Goal: Task Accomplishment & Management: Use online tool/utility

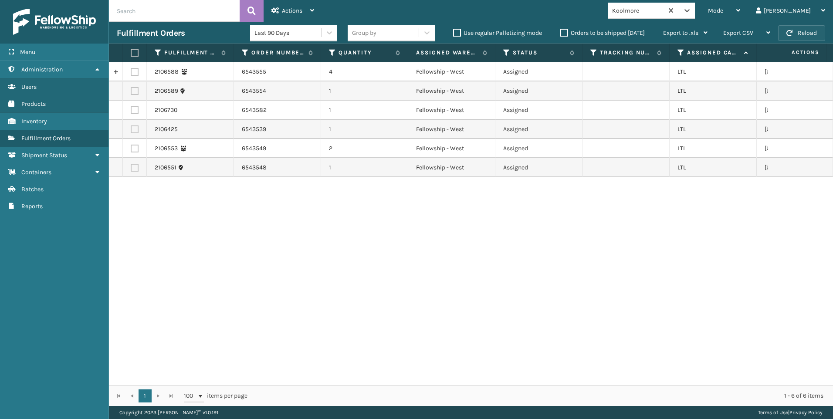
click at [792, 29] on button "Reload" at bounding box center [801, 33] width 47 height 16
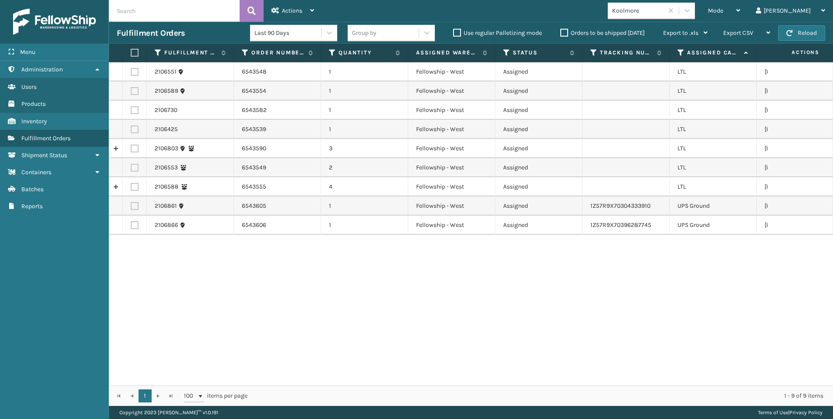
click at [664, 12] on div "Koolmore" at bounding box center [638, 10] width 52 height 9
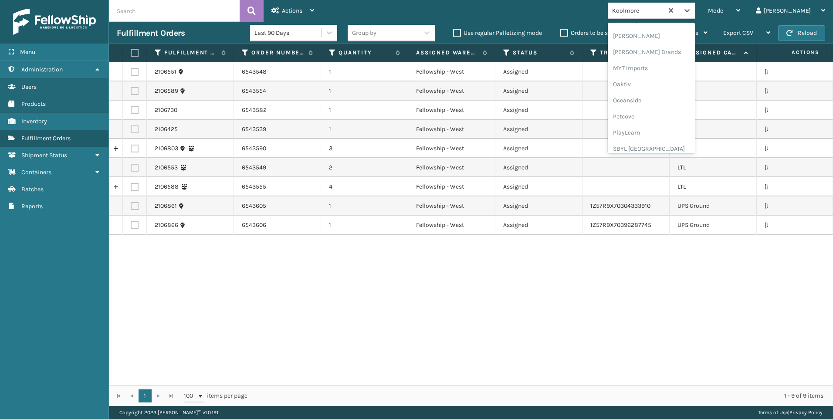
scroll to position [437, 0]
click at [681, 129] on div "SleepGeekz" at bounding box center [651, 127] width 87 height 16
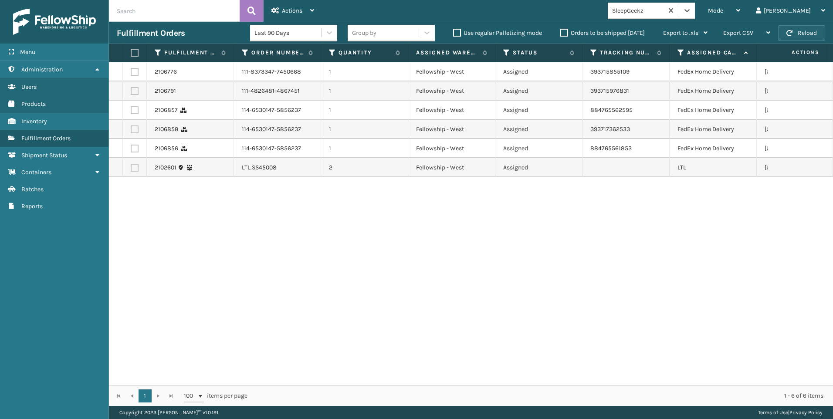
click at [811, 34] on button "Reload" at bounding box center [801, 33] width 47 height 16
click at [809, 35] on button "Reload" at bounding box center [801, 33] width 47 height 16
click at [786, 38] on button "Reload" at bounding box center [801, 33] width 47 height 16
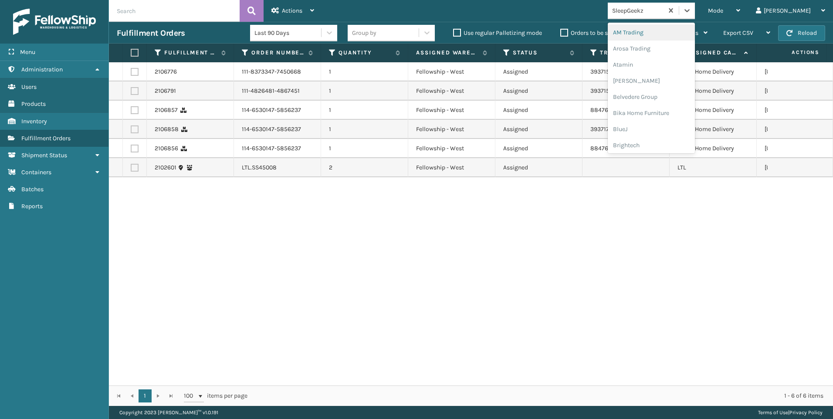
click at [664, 8] on div "SleepGeekz" at bounding box center [638, 10] width 52 height 9
click at [683, 55] on div "Koolmore" at bounding box center [651, 63] width 87 height 16
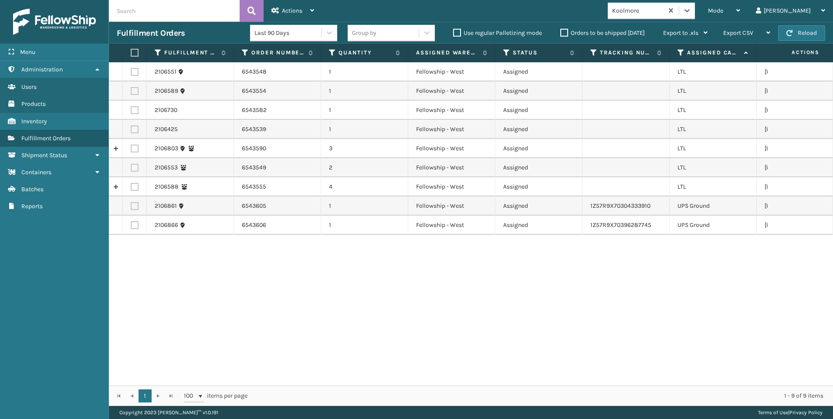
click at [136, 54] on label at bounding box center [133, 53] width 5 height 8
click at [131, 54] on input "checkbox" at bounding box center [131, 53] width 0 height 6
checkbox input "true"
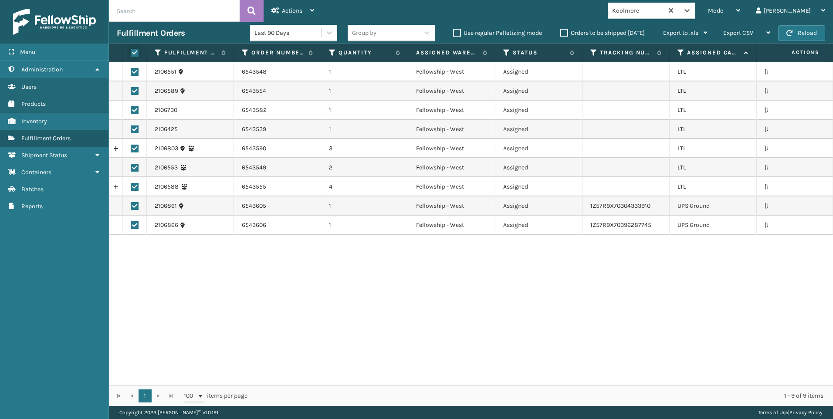
checkbox input "true"
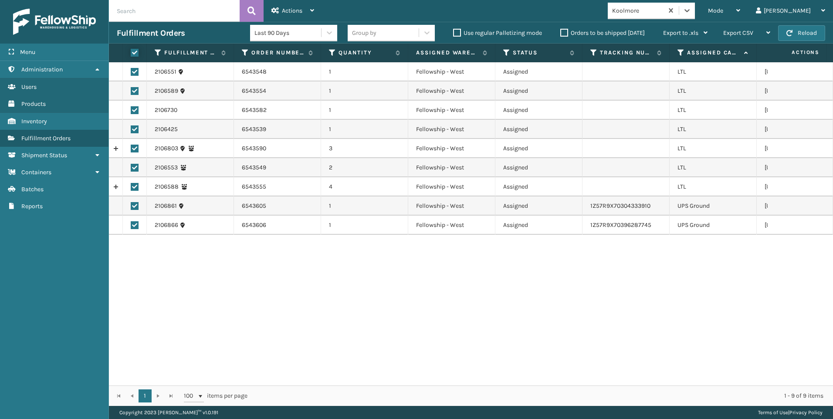
checkbox input "true"
click at [139, 207] on td at bounding box center [135, 206] width 24 height 19
click at [132, 204] on label at bounding box center [135, 206] width 8 height 8
click at [131, 204] on input "checkbox" at bounding box center [131, 205] width 0 height 6
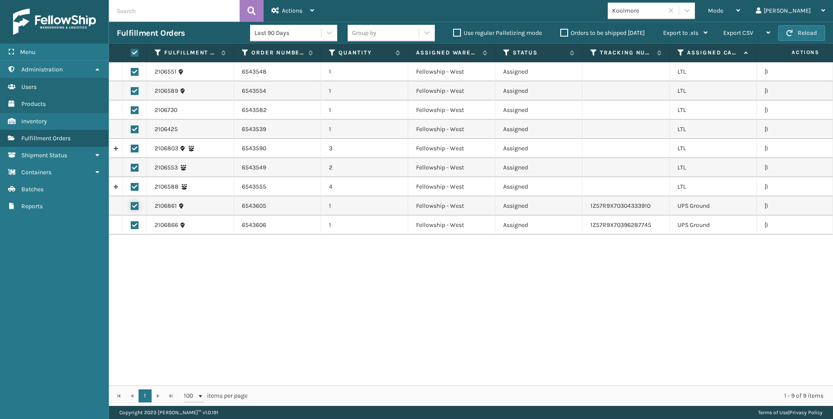
checkbox input "false"
click at [136, 227] on label at bounding box center [135, 225] width 8 height 8
click at [131, 227] on input "checkbox" at bounding box center [131, 224] width 0 height 6
checkbox input "false"
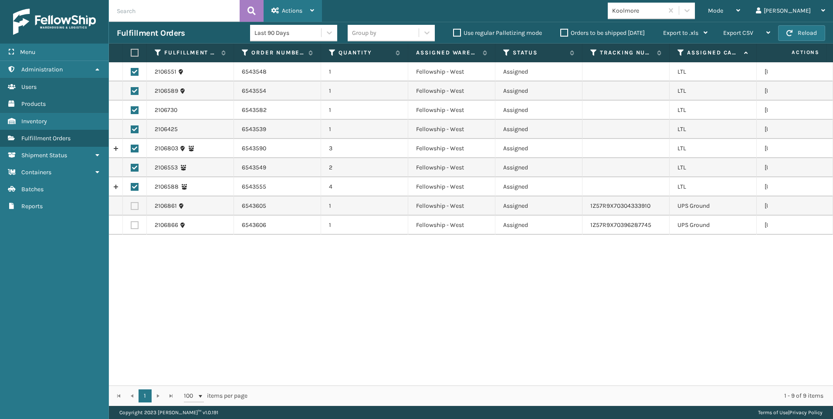
click at [299, 14] on span "Actions" at bounding box center [292, 10] width 20 height 7
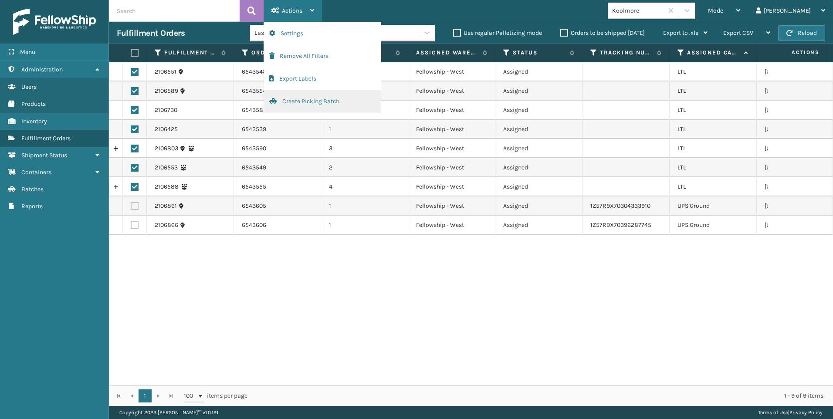
click at [295, 102] on button "Create Picking Batch" at bounding box center [322, 101] width 117 height 23
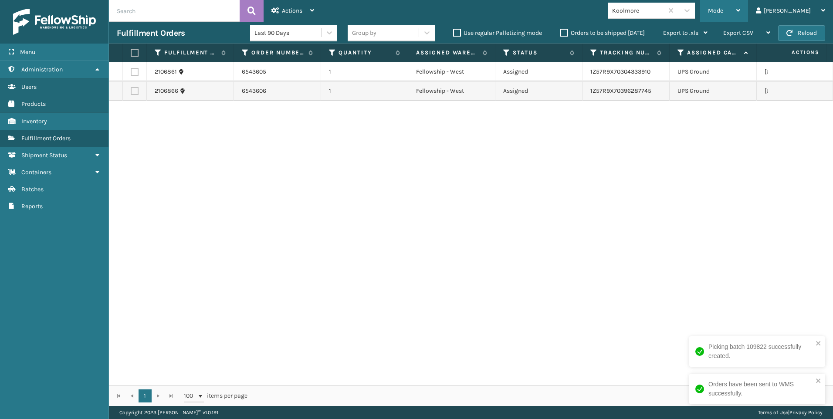
click at [740, 17] on div "Mode" at bounding box center [724, 11] width 32 height 22
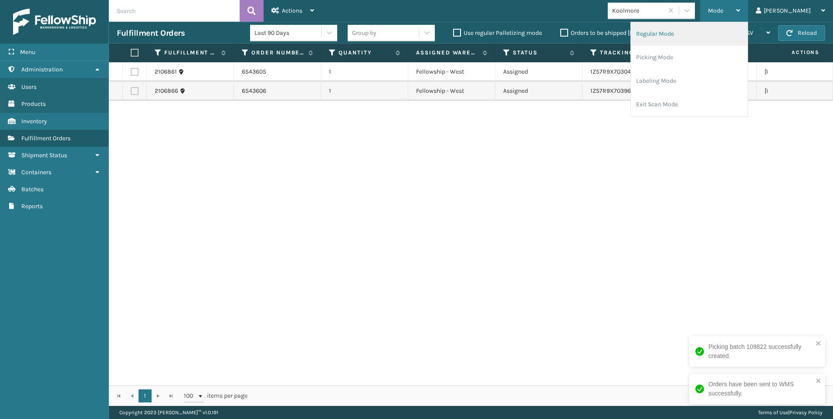
click at [705, 41] on li "Regular Mode" at bounding box center [689, 34] width 117 height 24
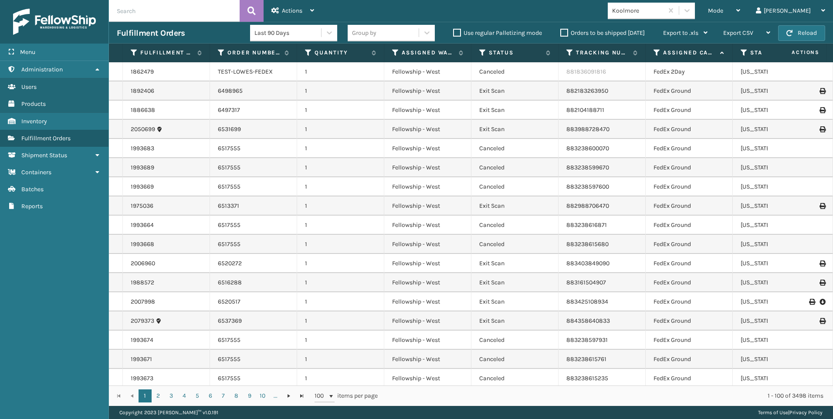
click at [163, 13] on input "text" at bounding box center [174, 11] width 131 height 22
paste input "2106425"
click at [258, 14] on button at bounding box center [252, 11] width 24 height 22
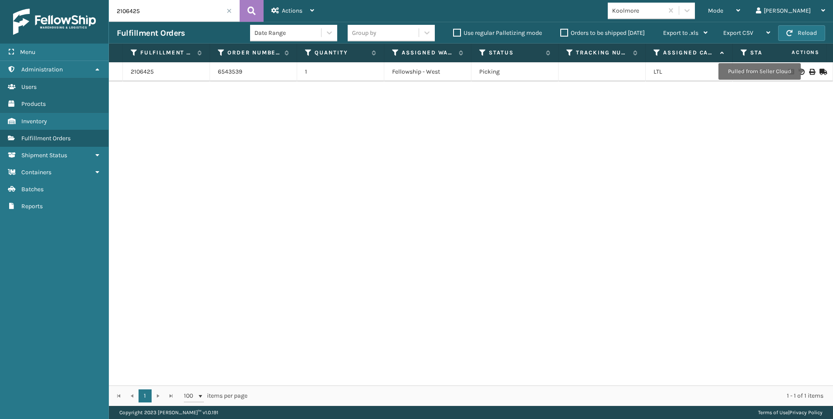
click at [809, 71] on icon at bounding box center [811, 72] width 5 height 6
drag, startPoint x: 179, startPoint y: 17, endPoint x: 93, endPoint y: 12, distance: 86.0
click at [88, 0] on div "Menu Administration Users Products Inventory Fulfillment Orders Shipment Status…" at bounding box center [416, 0] width 833 height 0
paste input "551"
click at [248, 10] on icon at bounding box center [252, 10] width 8 height 13
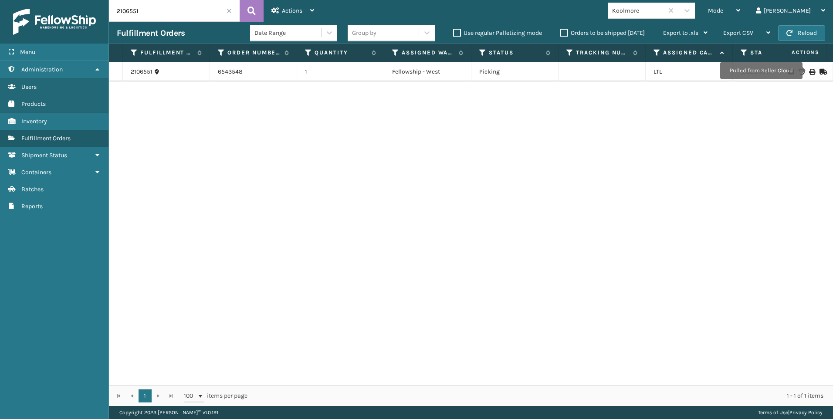
click at [809, 71] on icon at bounding box center [811, 72] width 5 height 6
drag, startPoint x: 160, startPoint y: 7, endPoint x: 80, endPoint y: 16, distance: 80.6
click at [78, 0] on div "Menu Administration Users Products Inventory Fulfillment Orders Shipment Status…" at bounding box center [416, 0] width 833 height 0
paste input "3"
click at [249, 18] on button at bounding box center [252, 11] width 24 height 22
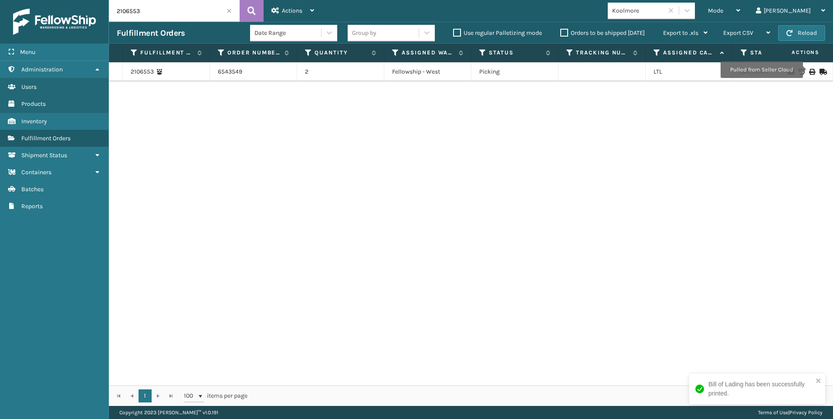
click at [809, 70] on icon at bounding box center [811, 72] width 5 height 6
drag, startPoint x: 164, startPoint y: 6, endPoint x: 102, endPoint y: 18, distance: 64.0
click at [102, 0] on div "Menu Administration Users Products Inventory Fulfillment Orders Shipment Status…" at bounding box center [416, 0] width 833 height 0
paste input "89"
click at [271, 3] on div "Actions" at bounding box center [292, 11] width 43 height 22
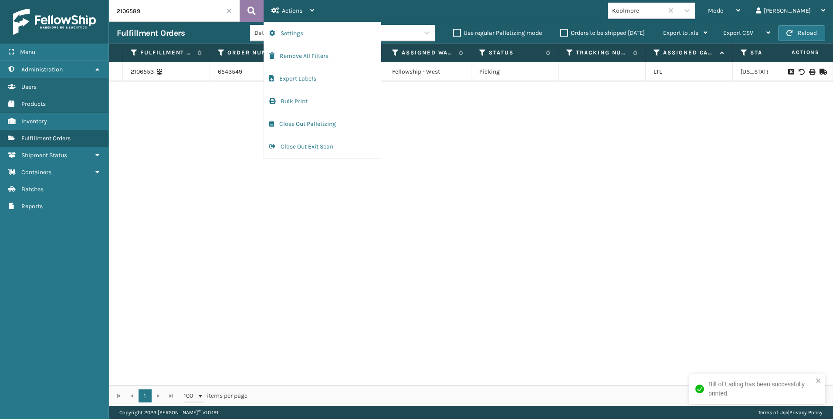
click at [254, 4] on button at bounding box center [252, 11] width 24 height 22
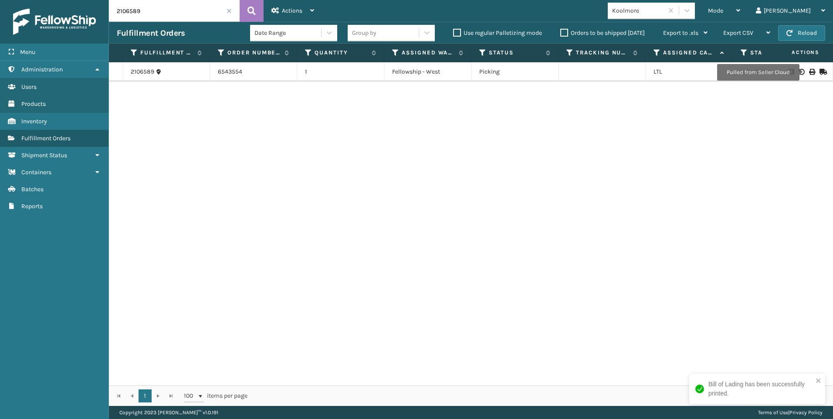
click at [809, 71] on icon at bounding box center [811, 72] width 5 height 6
drag, startPoint x: 199, startPoint y: 6, endPoint x: 180, endPoint y: 11, distance: 19.3
click at [199, 7] on input "2106589" at bounding box center [174, 11] width 131 height 22
drag, startPoint x: 180, startPoint y: 11, endPoint x: 148, endPoint y: 14, distance: 32.4
click at [101, 0] on div "Menu Administration Users Products Inventory Fulfillment Orders Shipment Status…" at bounding box center [416, 0] width 833 height 0
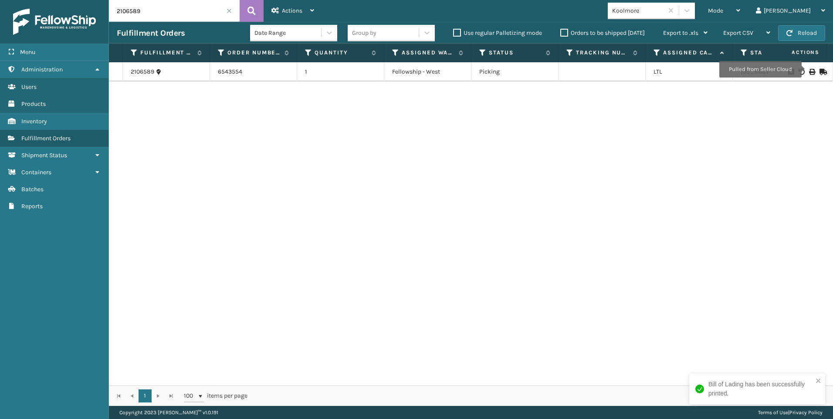
paste input "8"
click at [255, 4] on button at bounding box center [252, 11] width 24 height 22
click at [809, 70] on icon at bounding box center [811, 72] width 5 height 6
drag, startPoint x: 94, startPoint y: 22, endPoint x: 101, endPoint y: 22, distance: 7.0
click at [85, 0] on div "Menu Administration Users Products Inventory Fulfillment Orders Shipment Status…" at bounding box center [416, 0] width 833 height 0
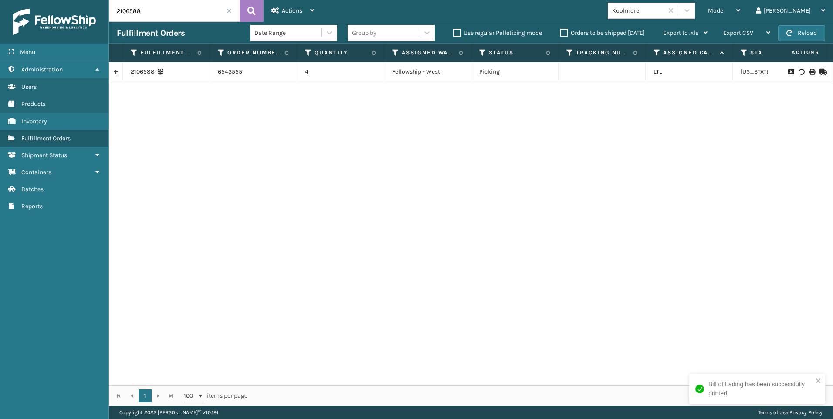
paste input "730"
click at [251, 4] on button at bounding box center [252, 11] width 24 height 22
click at [809, 73] on icon at bounding box center [811, 72] width 5 height 6
drag, startPoint x: 149, startPoint y: 14, endPoint x: 70, endPoint y: 20, distance: 79.1
click at [64, 0] on div "Menu Administration Users Products Inventory Fulfillment Orders Shipment Status…" at bounding box center [416, 0] width 833 height 0
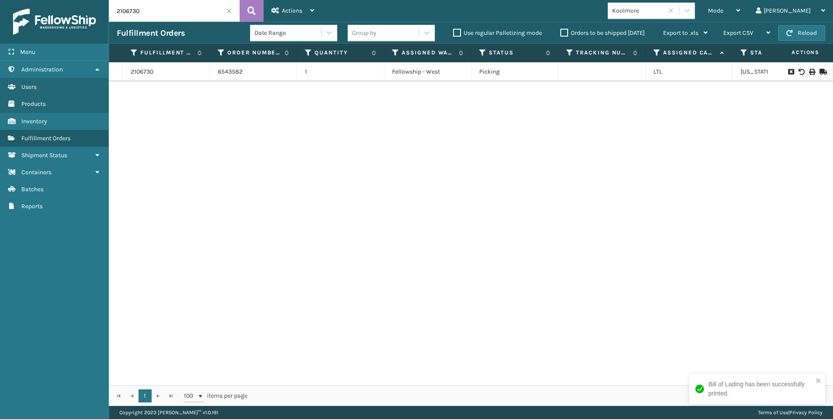
paste input "803"
type input "2106803"
click at [254, 5] on icon at bounding box center [252, 10] width 8 height 13
click at [444, 151] on div "2106803 6543590 3 Fellowship - West Picking LTL [US_STATE]" at bounding box center [471, 223] width 724 height 323
click at [809, 72] on icon at bounding box center [811, 72] width 5 height 6
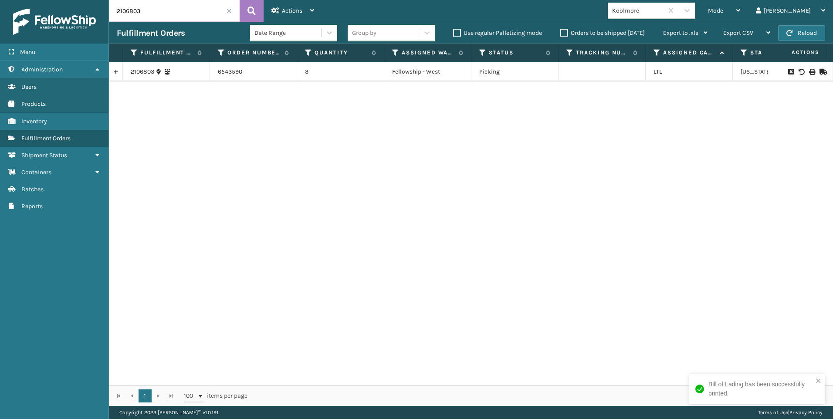
click at [224, 12] on input "2106803" at bounding box center [174, 11] width 131 height 22
click at [231, 11] on span at bounding box center [229, 10] width 5 height 5
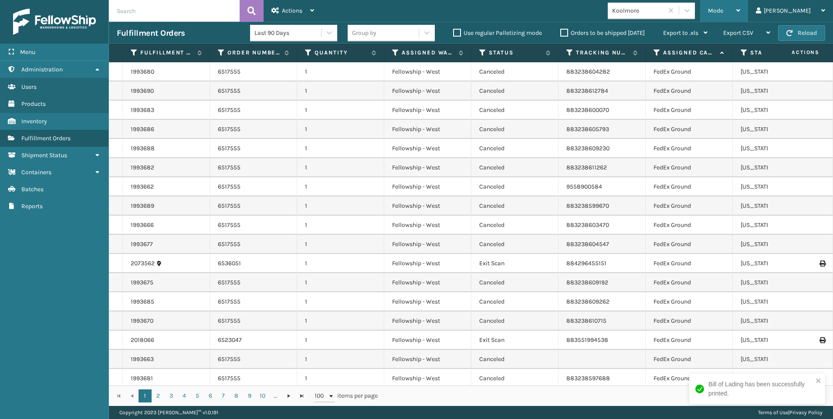
click at [740, 13] on div "Mode" at bounding box center [724, 11] width 32 height 22
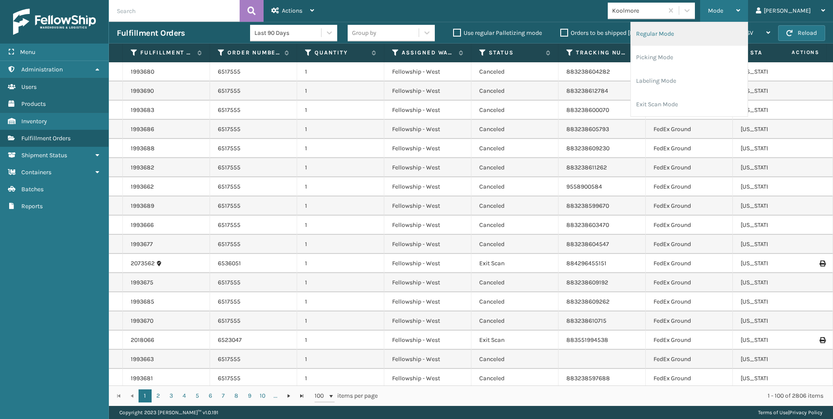
click at [680, 35] on li "Regular Mode" at bounding box center [689, 34] width 117 height 24
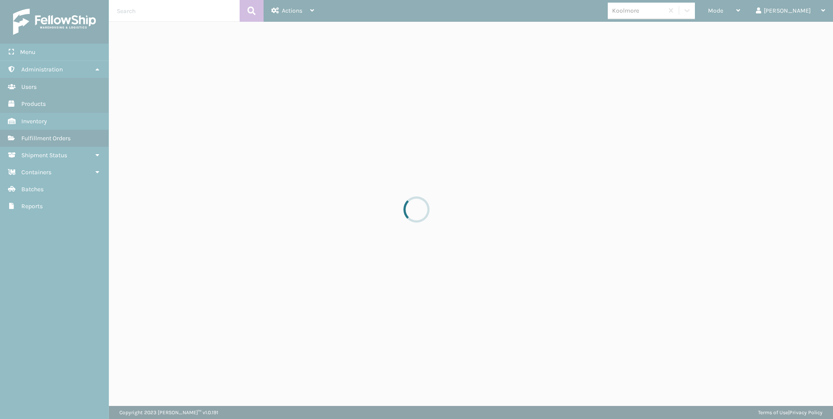
click at [748, 10] on div at bounding box center [416, 209] width 833 height 419
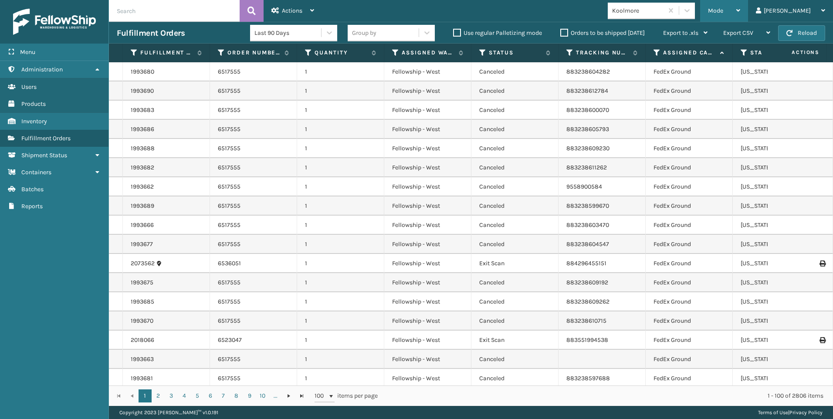
click at [723, 12] on span "Mode" at bounding box center [715, 10] width 15 height 7
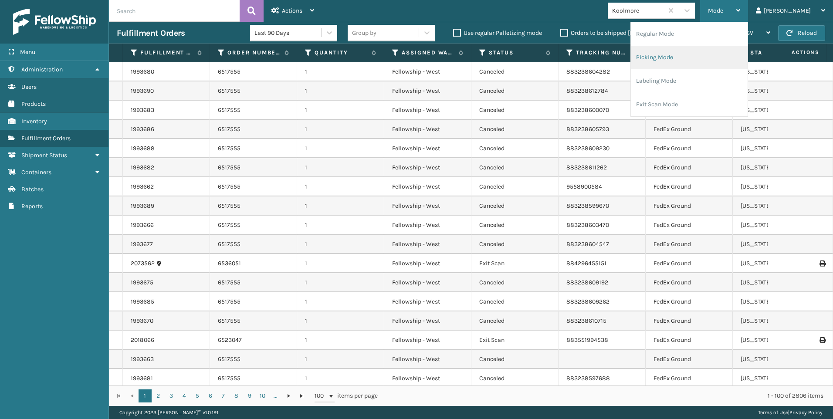
click at [679, 62] on li "Picking Mode" at bounding box center [689, 58] width 117 height 24
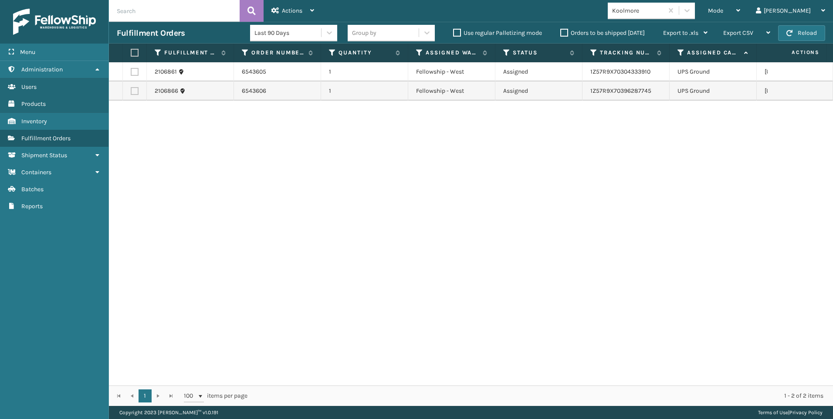
click at [664, 15] on div "Koolmore" at bounding box center [638, 10] width 52 height 9
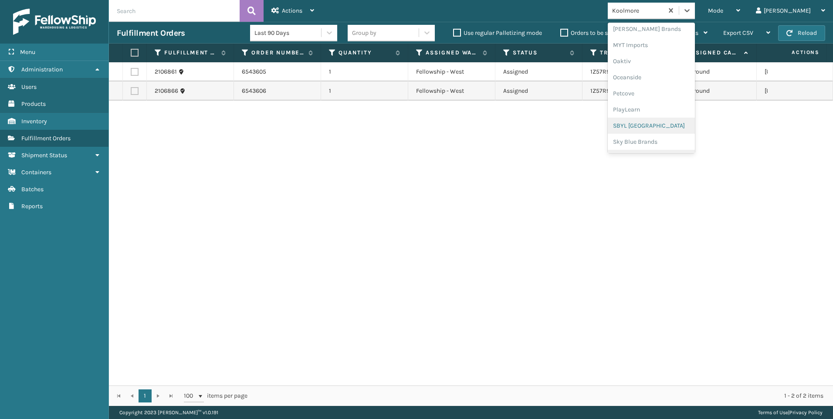
scroll to position [437, 0]
click at [690, 126] on div "SleepGeekz" at bounding box center [651, 127] width 87 height 16
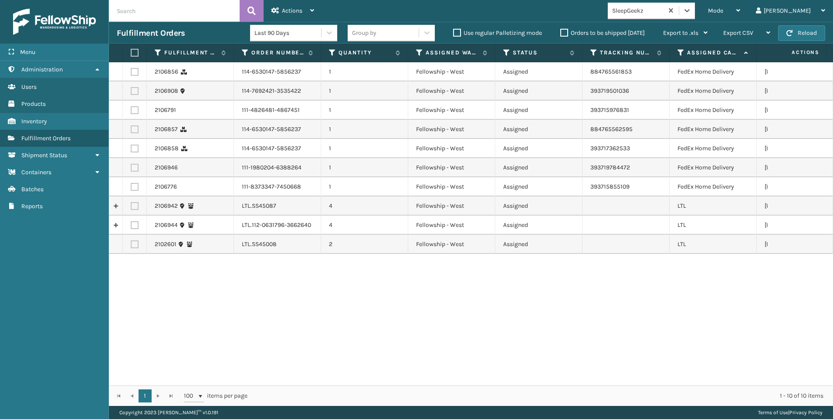
click at [136, 222] on label at bounding box center [135, 225] width 8 height 8
click at [131, 222] on input "checkbox" at bounding box center [131, 224] width 0 height 6
checkbox input "true"
click at [132, 206] on label at bounding box center [135, 206] width 8 height 8
click at [131, 206] on input "checkbox" at bounding box center [131, 205] width 0 height 6
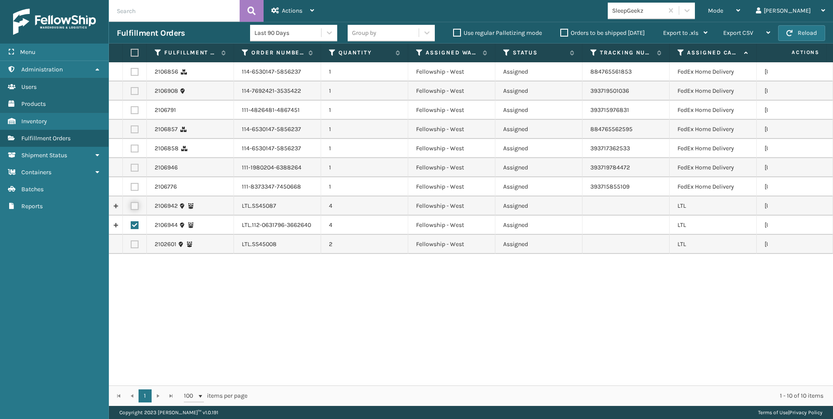
checkbox input "true"
click at [299, 15] on div "Actions" at bounding box center [292, 11] width 43 height 22
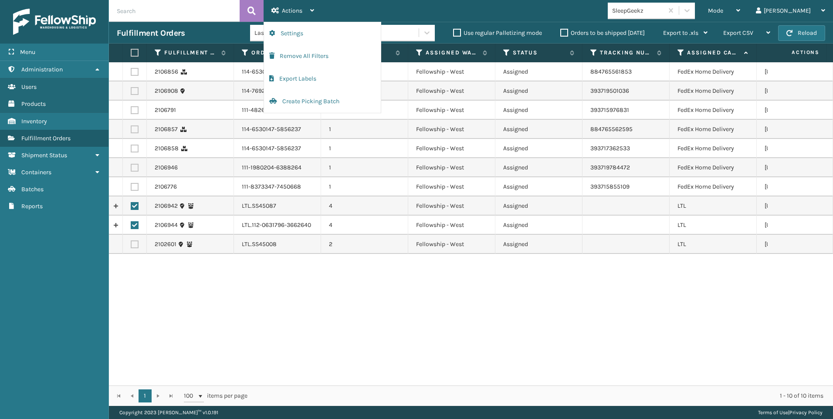
click at [313, 115] on td "111-4826481-4867451" at bounding box center [277, 110] width 87 height 19
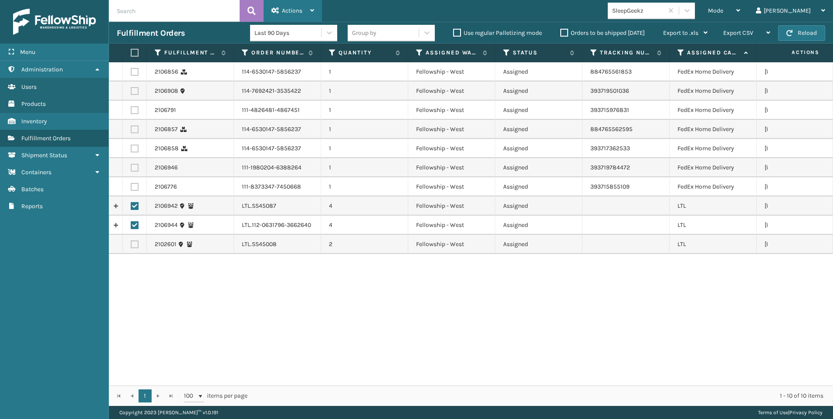
click at [296, 6] on div "Actions" at bounding box center [292, 11] width 43 height 22
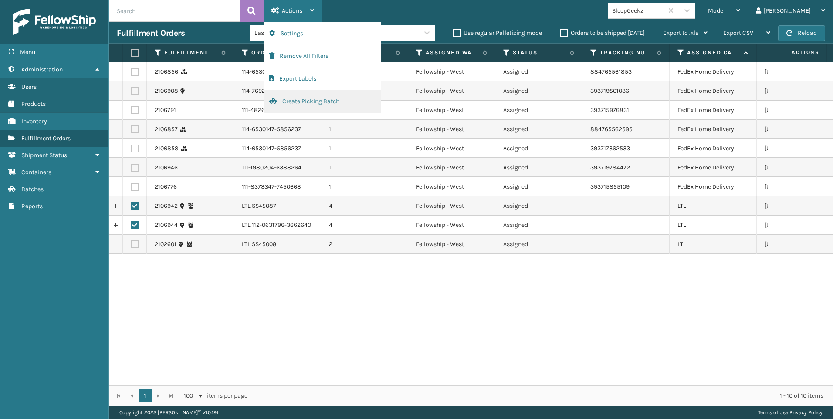
drag, startPoint x: 338, startPoint y: 106, endPoint x: 343, endPoint y: 101, distance: 7.1
click at [343, 101] on button "Create Picking Batch" at bounding box center [322, 101] width 117 height 23
